Goal: Transaction & Acquisition: Download file/media

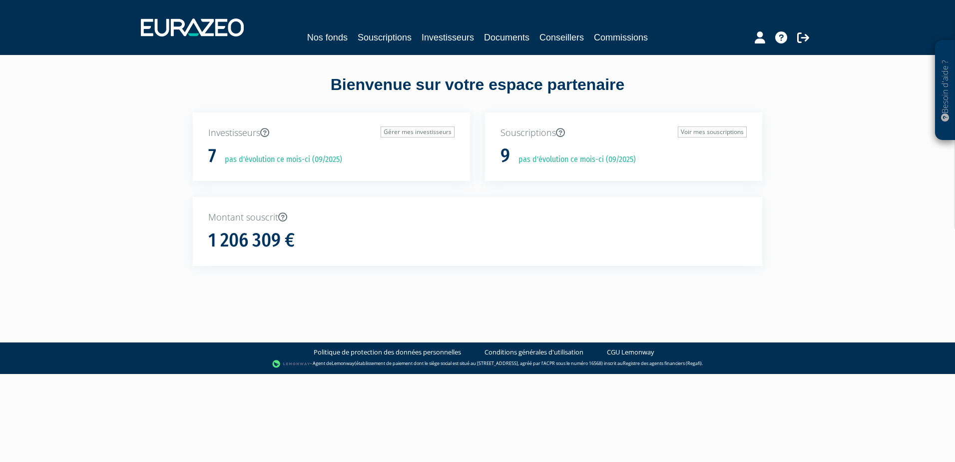
click at [428, 37] on link "Investisseurs" at bounding box center [448, 37] width 52 height 14
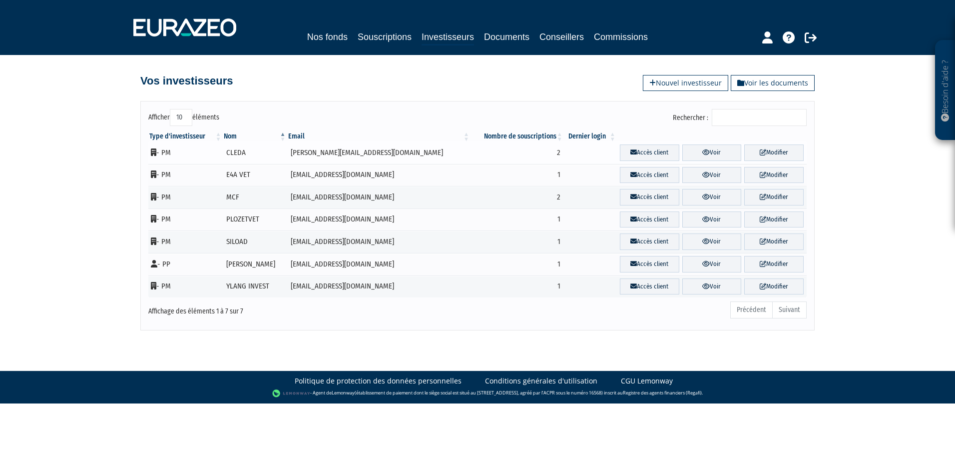
drag, startPoint x: 247, startPoint y: 152, endPoint x: 372, endPoint y: 157, distance: 125.0
click at [372, 157] on tr "- PM [GEOGRAPHIC_DATA] [PERSON_NAME][EMAIL_ADDRESS][DOMAIN_NAME] 2 Accès client…" at bounding box center [477, 152] width 658 height 22
click at [372, 157] on td "[PERSON_NAME][EMAIL_ADDRESS][DOMAIN_NAME]" at bounding box center [379, 152] width 184 height 22
click at [702, 151] on icon at bounding box center [705, 152] width 7 height 6
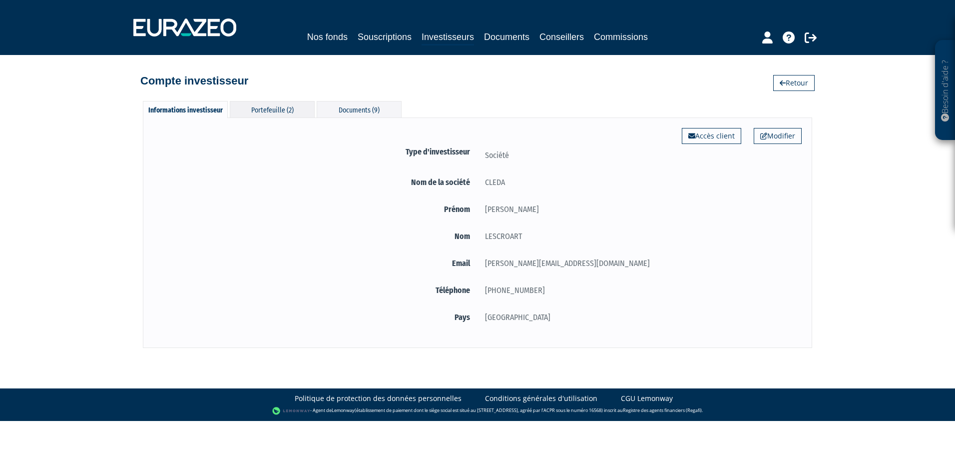
click at [283, 113] on div "Portefeuille (2)" at bounding box center [272, 109] width 85 height 16
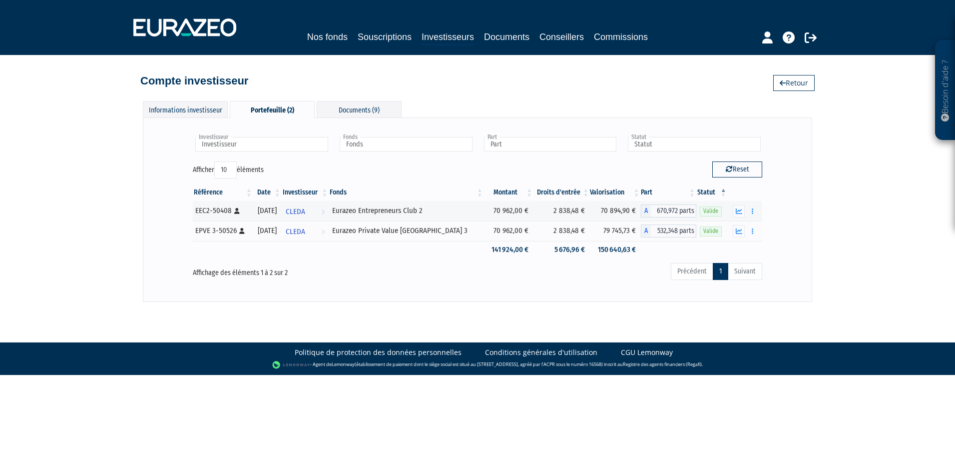
drag, startPoint x: 505, startPoint y: 176, endPoint x: 491, endPoint y: 199, distance: 26.9
drag, startPoint x: 593, startPoint y: 209, endPoint x: 640, endPoint y: 212, distance: 47.0
click at [640, 212] on tr "EEC2-50408 [Français] Personne physique 30/11/2023 CLEDA Voir l'investisseur Eu…" at bounding box center [477, 211] width 569 height 20
drag, startPoint x: 640, startPoint y: 212, endPoint x: 608, endPoint y: 211, distance: 32.5
click at [609, 211] on td "70 894,90 €" at bounding box center [615, 211] width 50 height 20
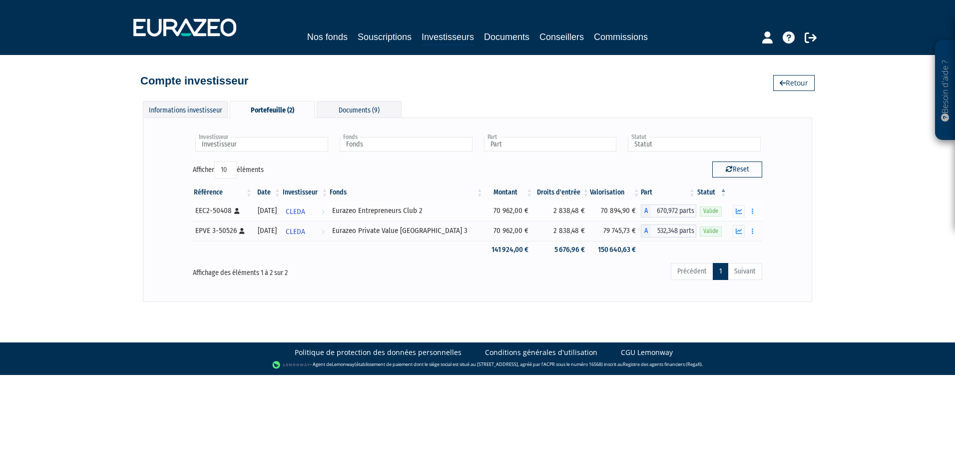
drag, startPoint x: 358, startPoint y: 211, endPoint x: 468, endPoint y: 212, distance: 109.4
click at [468, 212] on td "Eurazeo Entrepreneurs Club 2" at bounding box center [406, 211] width 155 height 20
drag, startPoint x: 515, startPoint y: 211, endPoint x: 635, endPoint y: 209, distance: 119.9
click at [635, 209] on tr "EEC2-50408 [Français] Personne physique 30/11/2023 CLEDA Voir l'investisseur Eu…" at bounding box center [477, 211] width 569 height 20
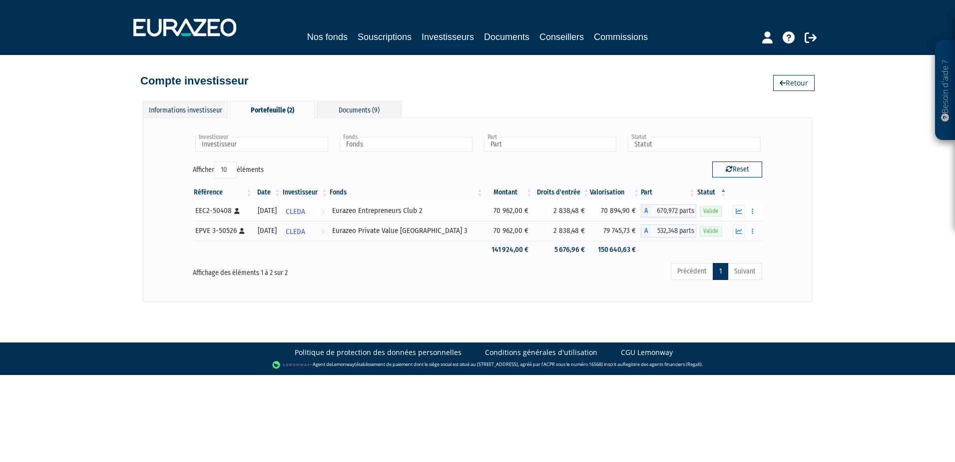
drag, startPoint x: 635, startPoint y: 209, endPoint x: 619, endPoint y: 209, distance: 16.5
click at [619, 209] on td "70 894,90 €" at bounding box center [615, 211] width 50 height 20
click at [590, 208] on td "70 894,90 €" at bounding box center [615, 211] width 50 height 20
click at [564, 208] on td "2 838,48 €" at bounding box center [561, 211] width 56 height 20
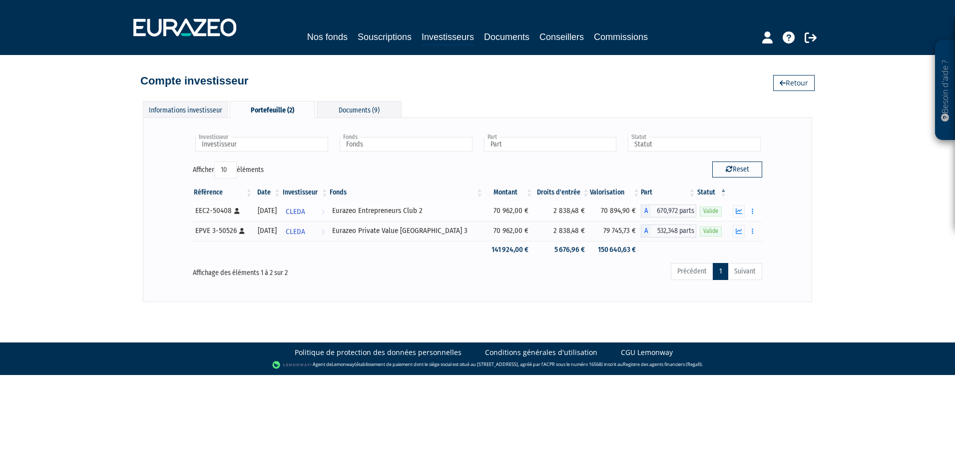
click at [564, 208] on td "2 838,48 €" at bounding box center [561, 211] width 56 height 20
click at [610, 210] on td "70 894,90 €" at bounding box center [615, 211] width 50 height 20
drag, startPoint x: 546, startPoint y: 209, endPoint x: 569, endPoint y: 212, distance: 22.7
click at [569, 212] on td "2 838,48 €" at bounding box center [561, 211] width 56 height 20
drag, startPoint x: 569, startPoint y: 212, endPoint x: 562, endPoint y: 212, distance: 6.5
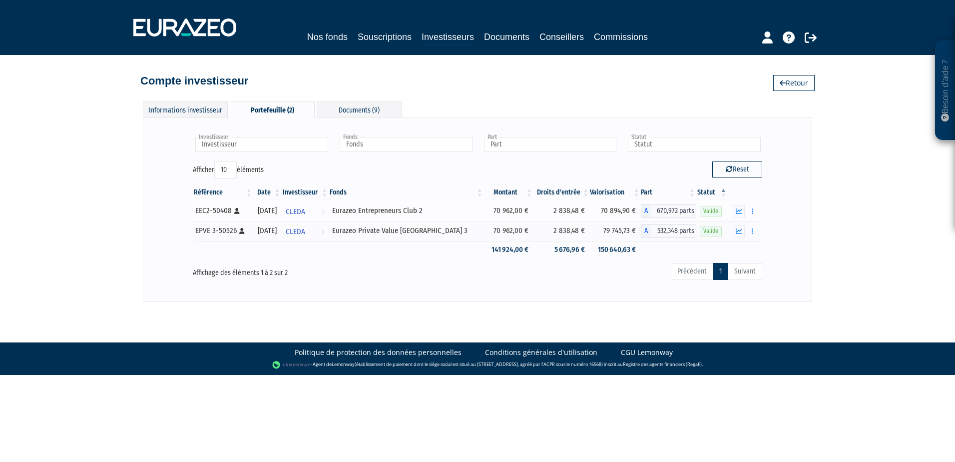
click at [569, 212] on td "2 838,48 €" at bounding box center [561, 211] width 56 height 20
drag, startPoint x: 596, startPoint y: 210, endPoint x: 615, endPoint y: 209, distance: 19.5
click at [615, 209] on td "70 894,90 €" at bounding box center [615, 211] width 50 height 20
drag, startPoint x: 483, startPoint y: 226, endPoint x: 657, endPoint y: 232, distance: 174.4
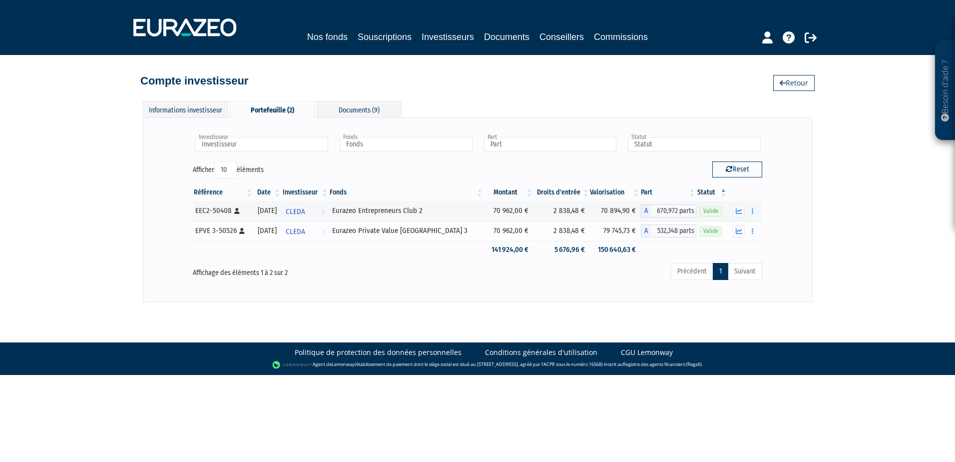
click at [657, 232] on tr "EPVE 3-50526 [Français] Personne physique 03/11/2023 CLEDA Voir l'investisseur …" at bounding box center [477, 231] width 569 height 20
drag, startPoint x: 657, startPoint y: 232, endPoint x: 620, endPoint y: 230, distance: 37.0
click at [620, 230] on td "79 745,73 €" at bounding box center [615, 231] width 50 height 20
drag, startPoint x: 619, startPoint y: 230, endPoint x: 473, endPoint y: 232, distance: 145.9
click at [473, 232] on tr "EPVE 3-50526 [Français] Personne physique 03/11/2023 CLEDA Voir l'investisseur …" at bounding box center [477, 231] width 569 height 20
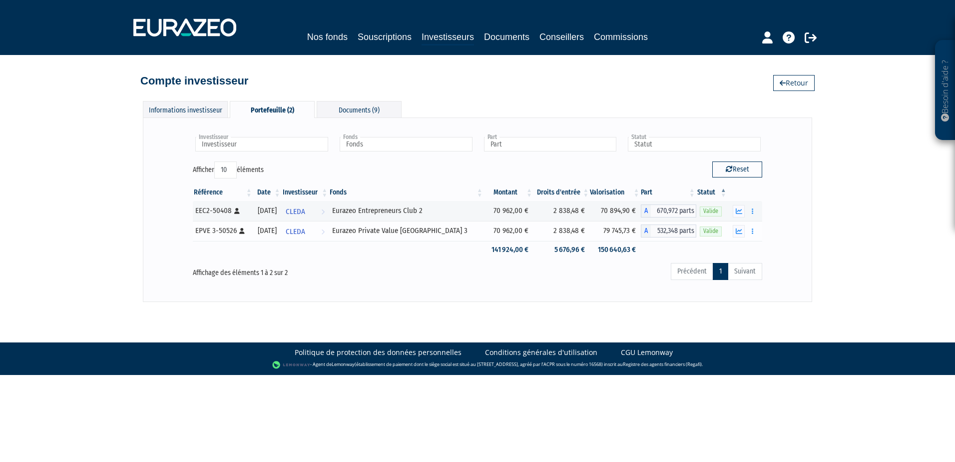
click at [484, 232] on td "70 962,00 €" at bounding box center [508, 231] width 49 height 20
drag, startPoint x: 487, startPoint y: 228, endPoint x: 624, endPoint y: 226, distance: 137.4
click at [624, 226] on tr "EPVE 3-50526 [Français] Personne physique 03/11/2023 CLEDA Voir l'investisseur …" at bounding box center [477, 231] width 569 height 20
click at [624, 226] on td "79 745,73 €" at bounding box center [615, 231] width 50 height 20
drag, startPoint x: 627, startPoint y: 229, endPoint x: 482, endPoint y: 229, distance: 145.9
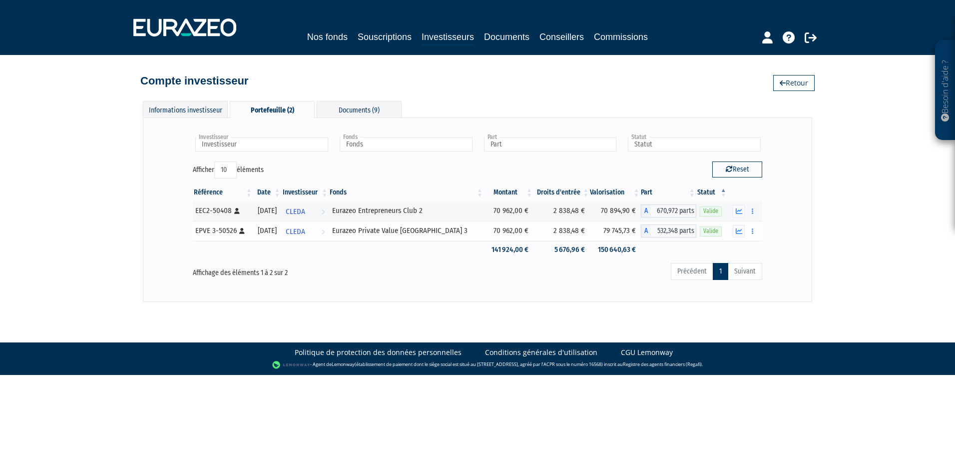
click at [482, 229] on tr "EPVE 3-50526 [Français] Personne physique 03/11/2023 CLEDA Voir l'investisseur …" at bounding box center [477, 231] width 569 height 20
click at [484, 229] on td "70 962,00 €" at bounding box center [508, 231] width 49 height 20
drag, startPoint x: 485, startPoint y: 228, endPoint x: 644, endPoint y: 235, distance: 159.5
click at [644, 235] on tr "EPVE 3-50526 [Français] Personne physique 03/11/2023 CLEDA Voir l'investisseur …" at bounding box center [477, 231] width 569 height 20
drag, startPoint x: 644, startPoint y: 235, endPoint x: 628, endPoint y: 234, distance: 15.5
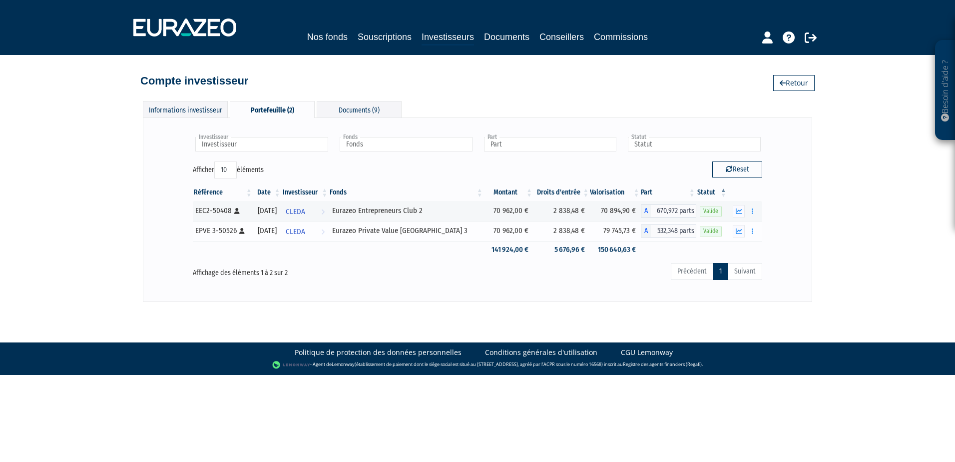
click at [628, 234] on td "79 745,73 €" at bounding box center [615, 231] width 50 height 20
click at [739, 232] on icon "button" at bounding box center [739, 231] width 6 height 6
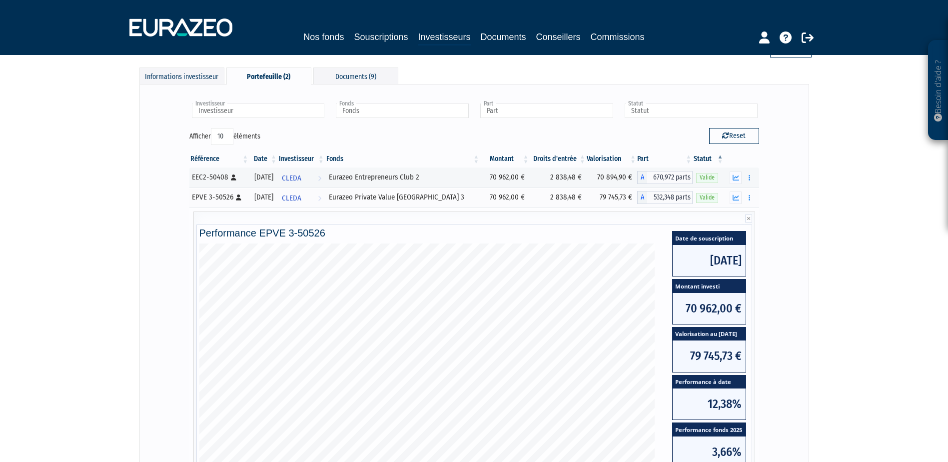
scroll to position [100, 0]
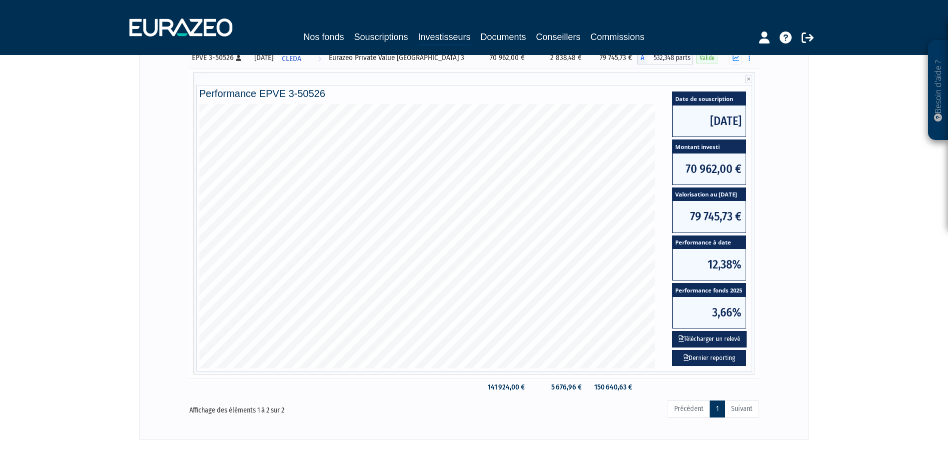
drag, startPoint x: 770, startPoint y: 286, endPoint x: 747, endPoint y: 314, distance: 35.8
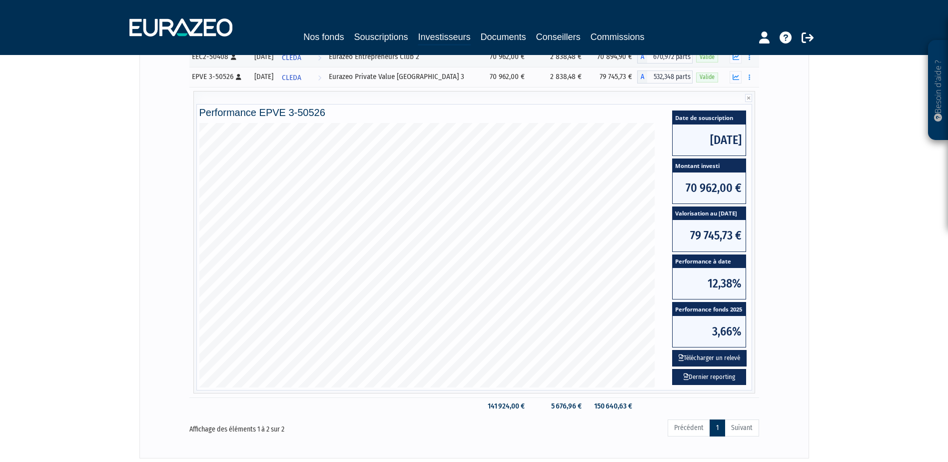
drag, startPoint x: 788, startPoint y: 318, endPoint x: 790, endPoint y: 299, distance: 19.0
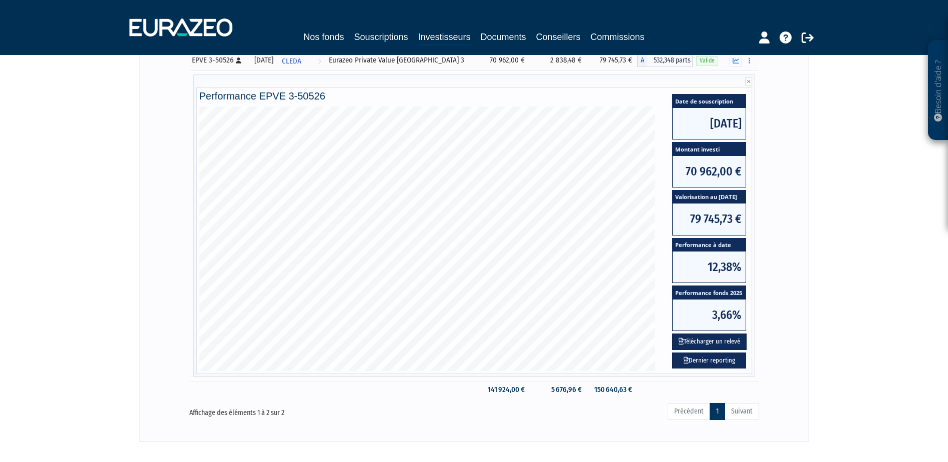
drag, startPoint x: 788, startPoint y: 308, endPoint x: 780, endPoint y: 330, distance: 24.0
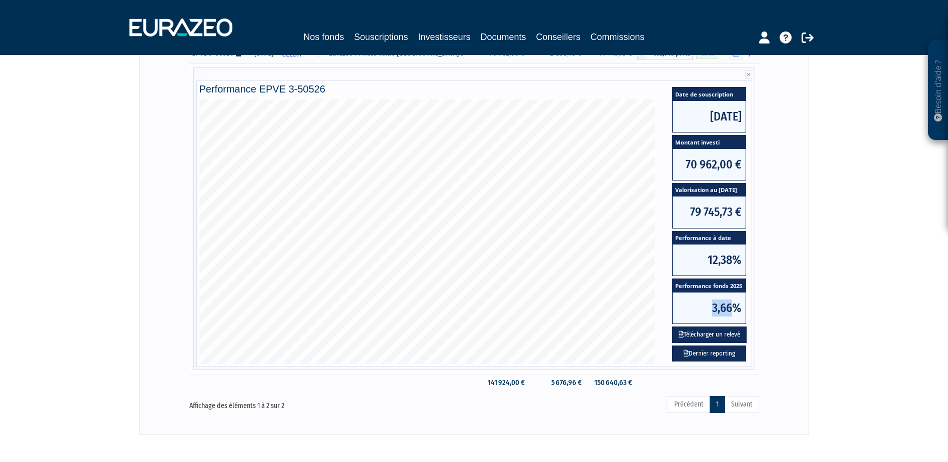
drag, startPoint x: 709, startPoint y: 307, endPoint x: 730, endPoint y: 306, distance: 21.0
click at [730, 306] on span "3,66%" at bounding box center [708, 307] width 73 height 31
drag, startPoint x: 730, startPoint y: 306, endPoint x: 741, endPoint y: 306, distance: 11.5
click at [730, 306] on span "3,66%" at bounding box center [708, 307] width 73 height 31
click at [697, 351] on link "Dernier reporting" at bounding box center [709, 353] width 74 height 16
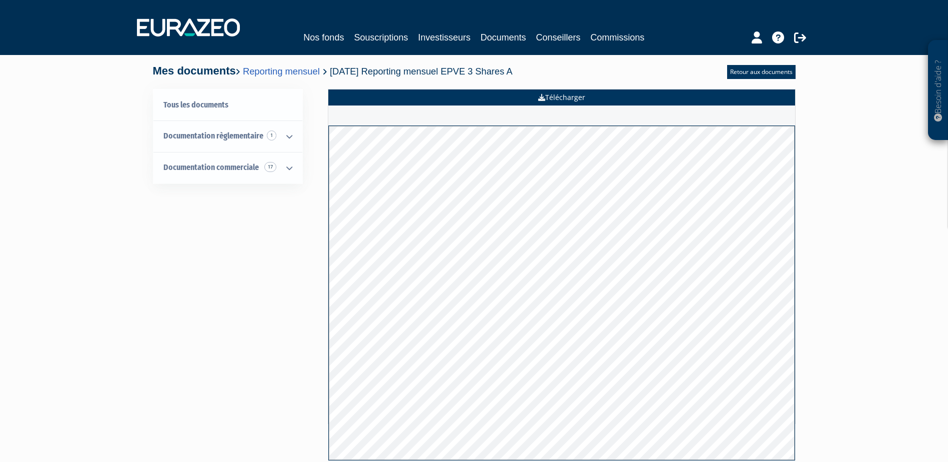
click at [549, 95] on link "Télécharger" at bounding box center [561, 97] width 467 height 16
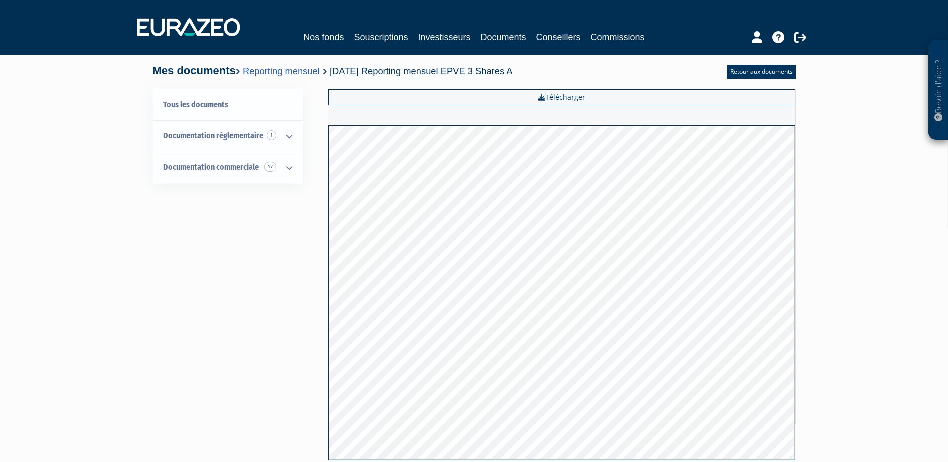
click at [222, 246] on div "Tous les documents Documentation règlementaire 1 EMT 1 Documentation commercial…" at bounding box center [473, 276] width 627 height 374
drag, startPoint x: 255, startPoint y: 228, endPoint x: 257, endPoint y: 164, distance: 64.0
click at [286, 133] on icon at bounding box center [289, 136] width 26 height 31
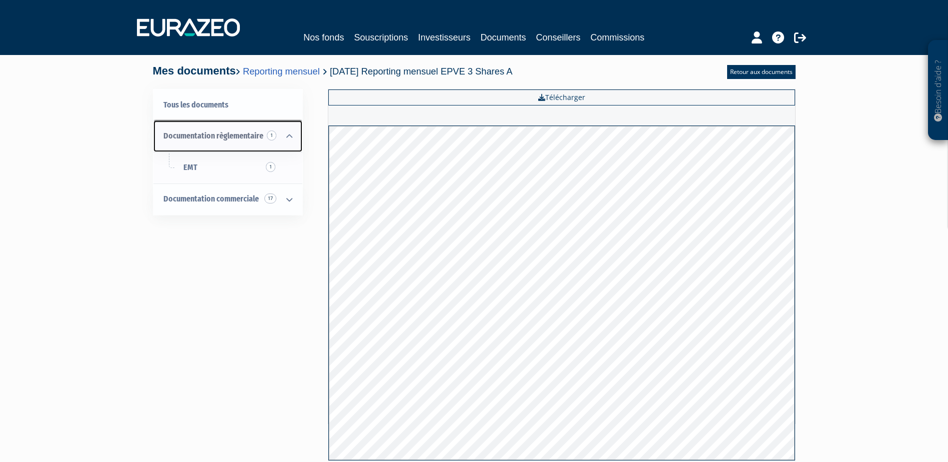
click at [286, 133] on icon at bounding box center [289, 136] width 26 height 31
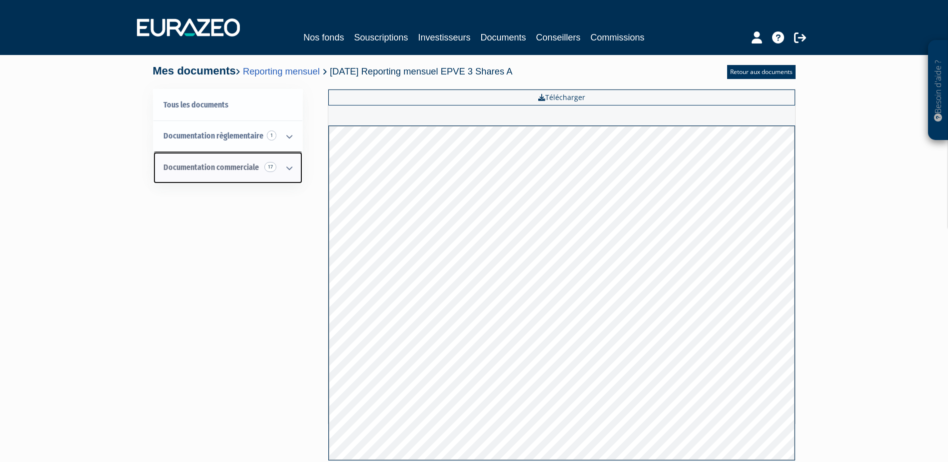
click at [268, 171] on span "17" at bounding box center [270, 167] width 12 height 10
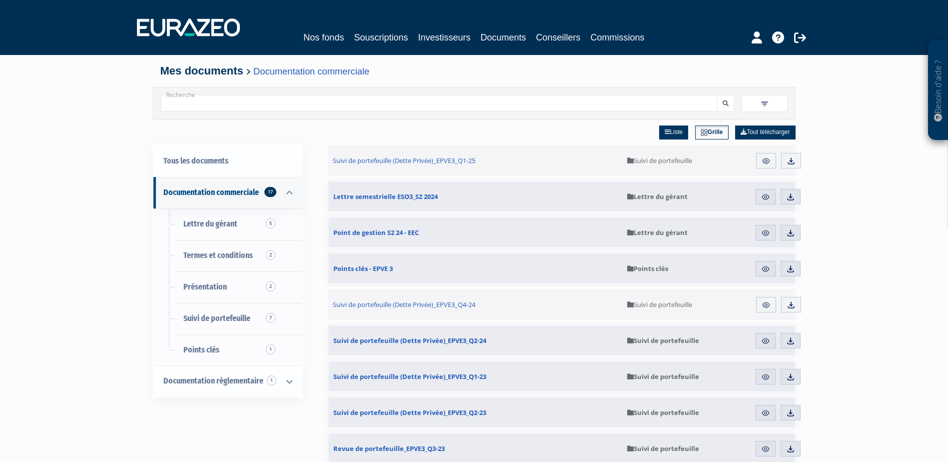
drag, startPoint x: 113, startPoint y: 175, endPoint x: 106, endPoint y: 196, distance: 22.0
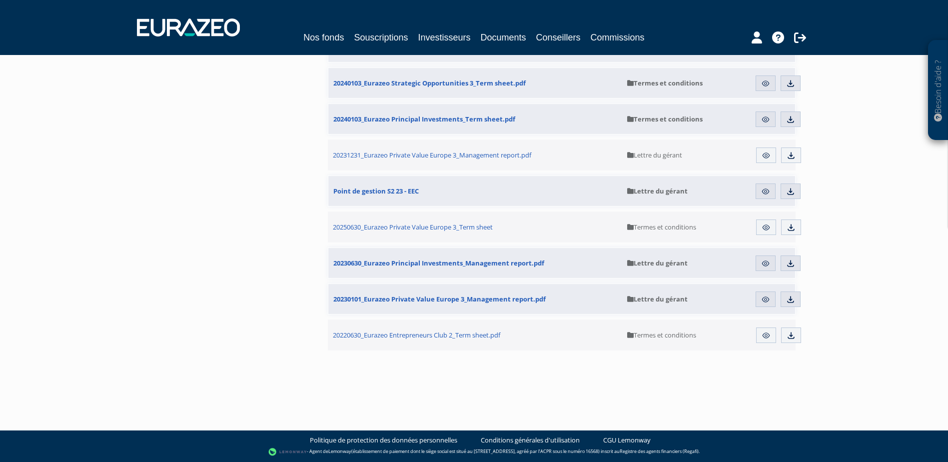
drag, startPoint x: 91, startPoint y: 250, endPoint x: 64, endPoint y: 349, distance: 102.5
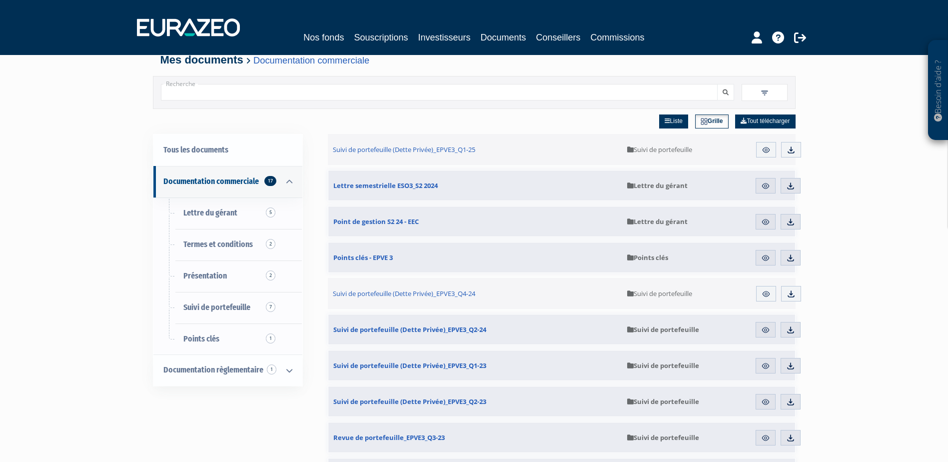
drag, startPoint x: 66, startPoint y: 341, endPoint x: 106, endPoint y: 251, distance: 97.7
